Goal: Task Accomplishment & Management: Use online tool/utility

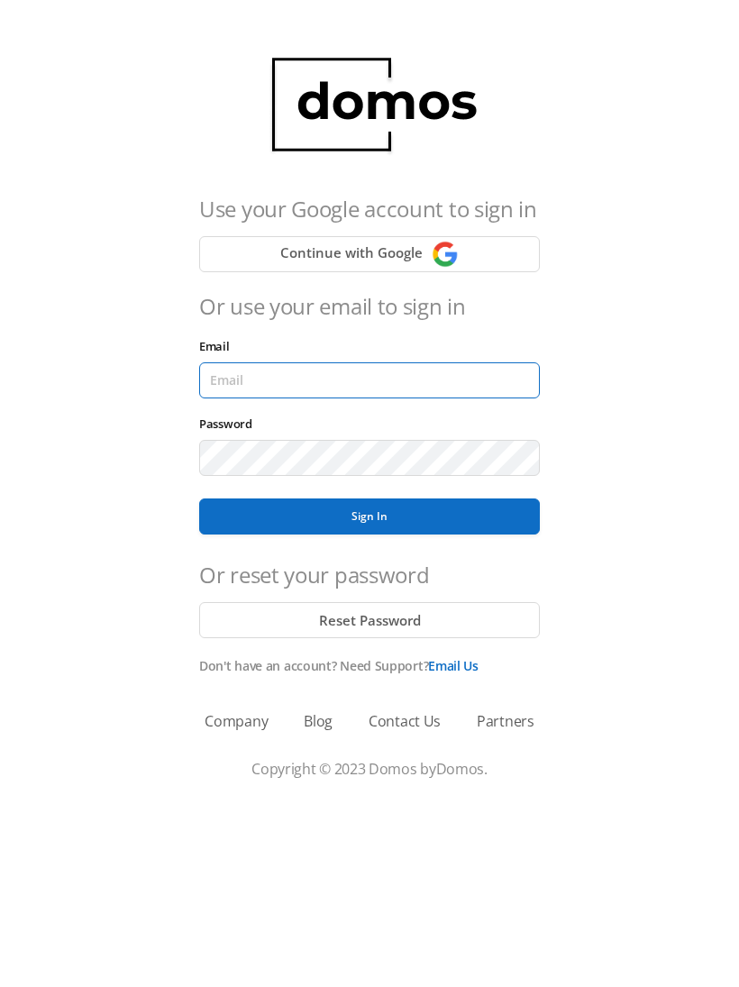
type input "[EMAIL_ADDRESS][DOMAIN_NAME]"
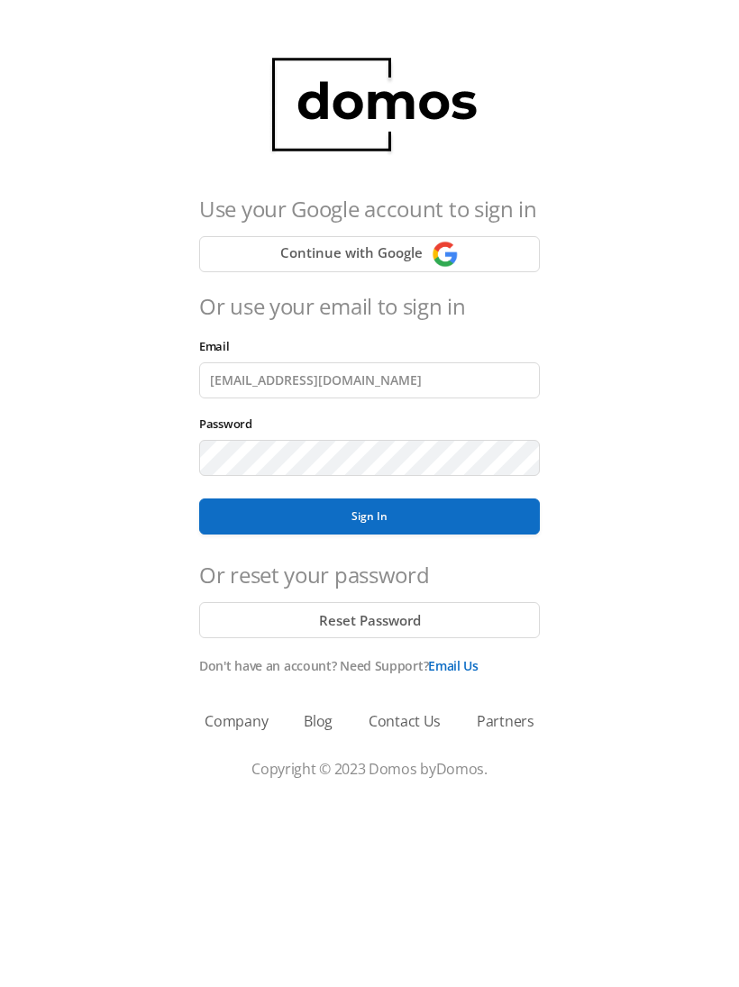
click at [369, 516] on button "Sign In" at bounding box center [369, 516] width 341 height 36
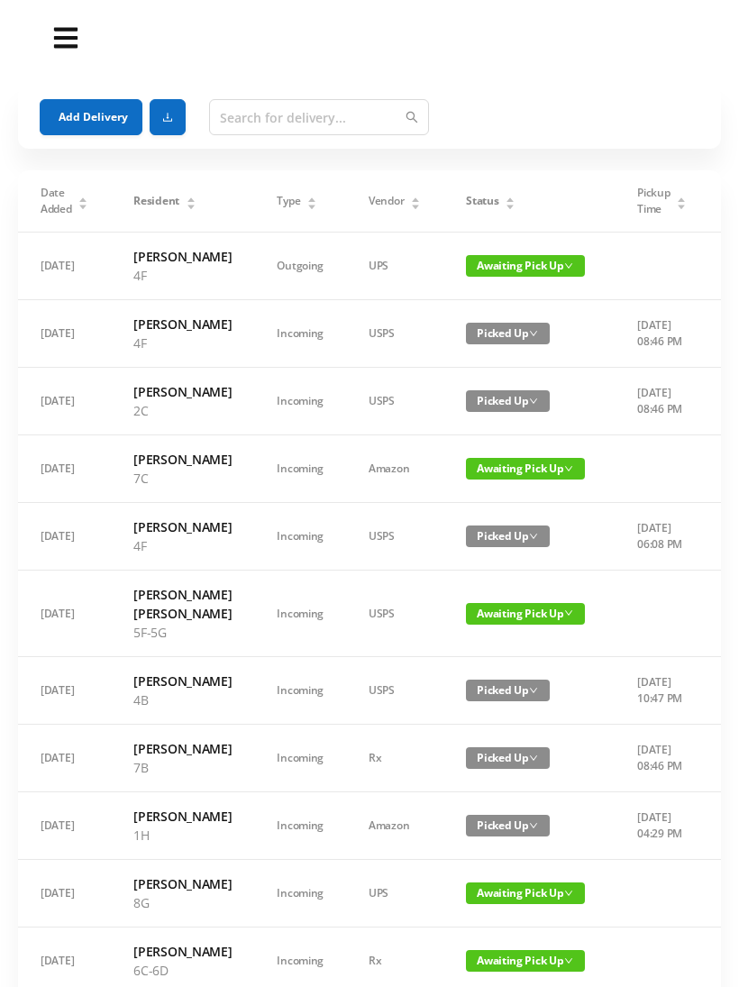
click at [479, 208] on span "Status" at bounding box center [482, 201] width 32 height 16
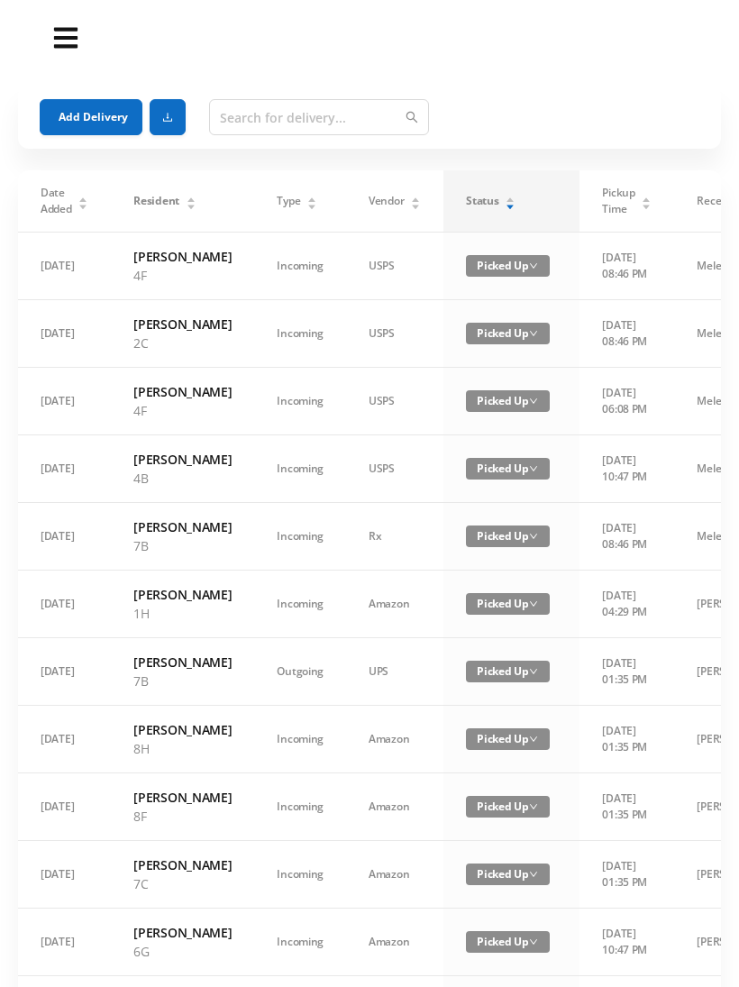
click at [482, 200] on div "Status" at bounding box center [491, 201] width 50 height 16
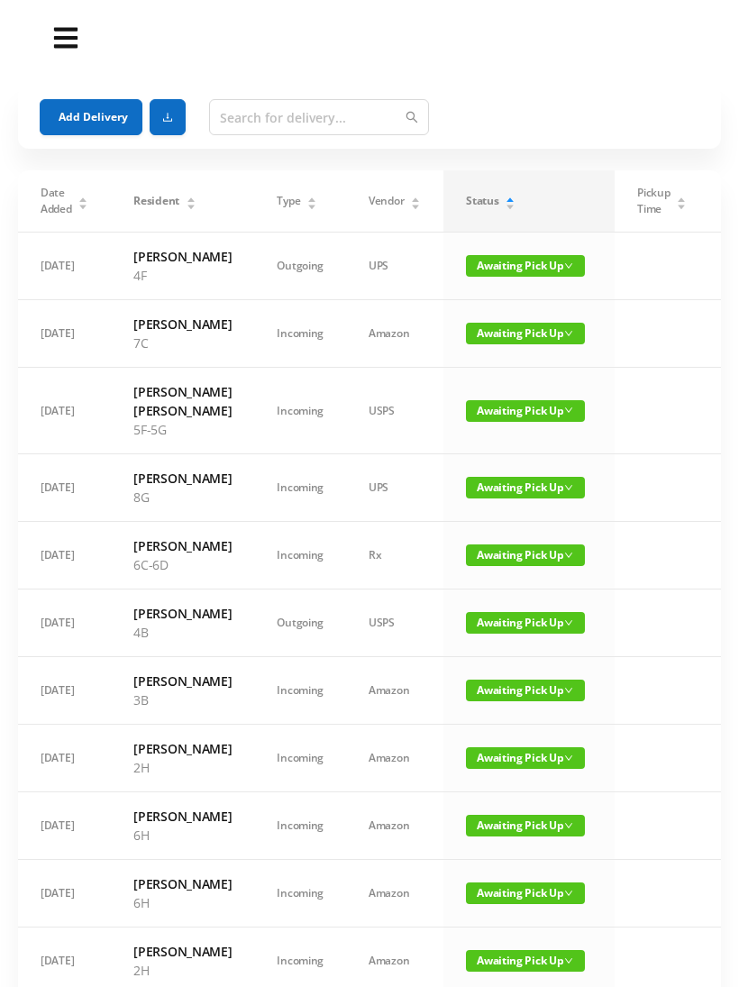
click at [528, 422] on span "Awaiting Pick Up" at bounding box center [525, 411] width 119 height 22
click at [509, 514] on link "Picked Up" at bounding box center [509, 511] width 117 height 29
